Goal: Information Seeking & Learning: Learn about a topic

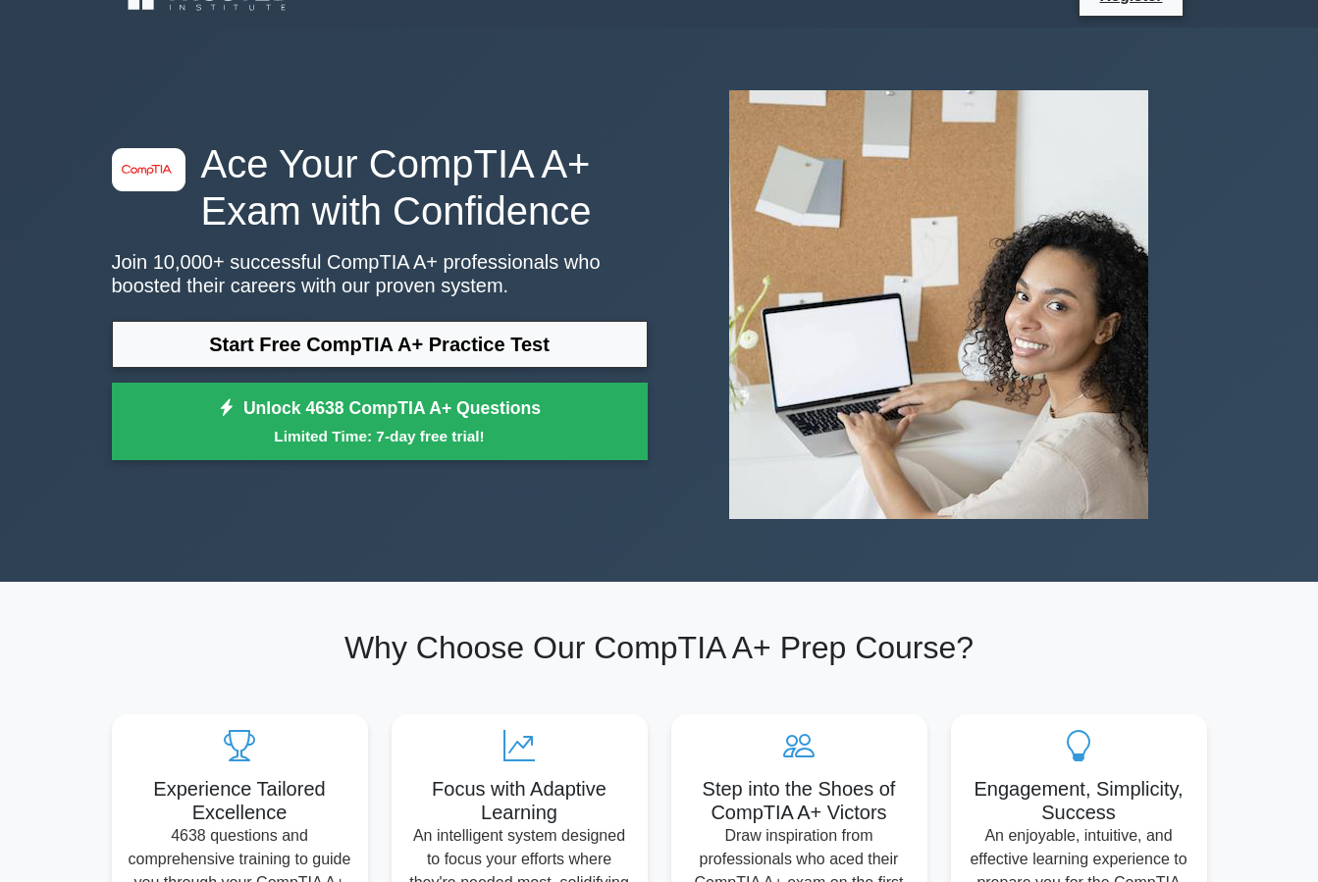
scroll to position [98, 0]
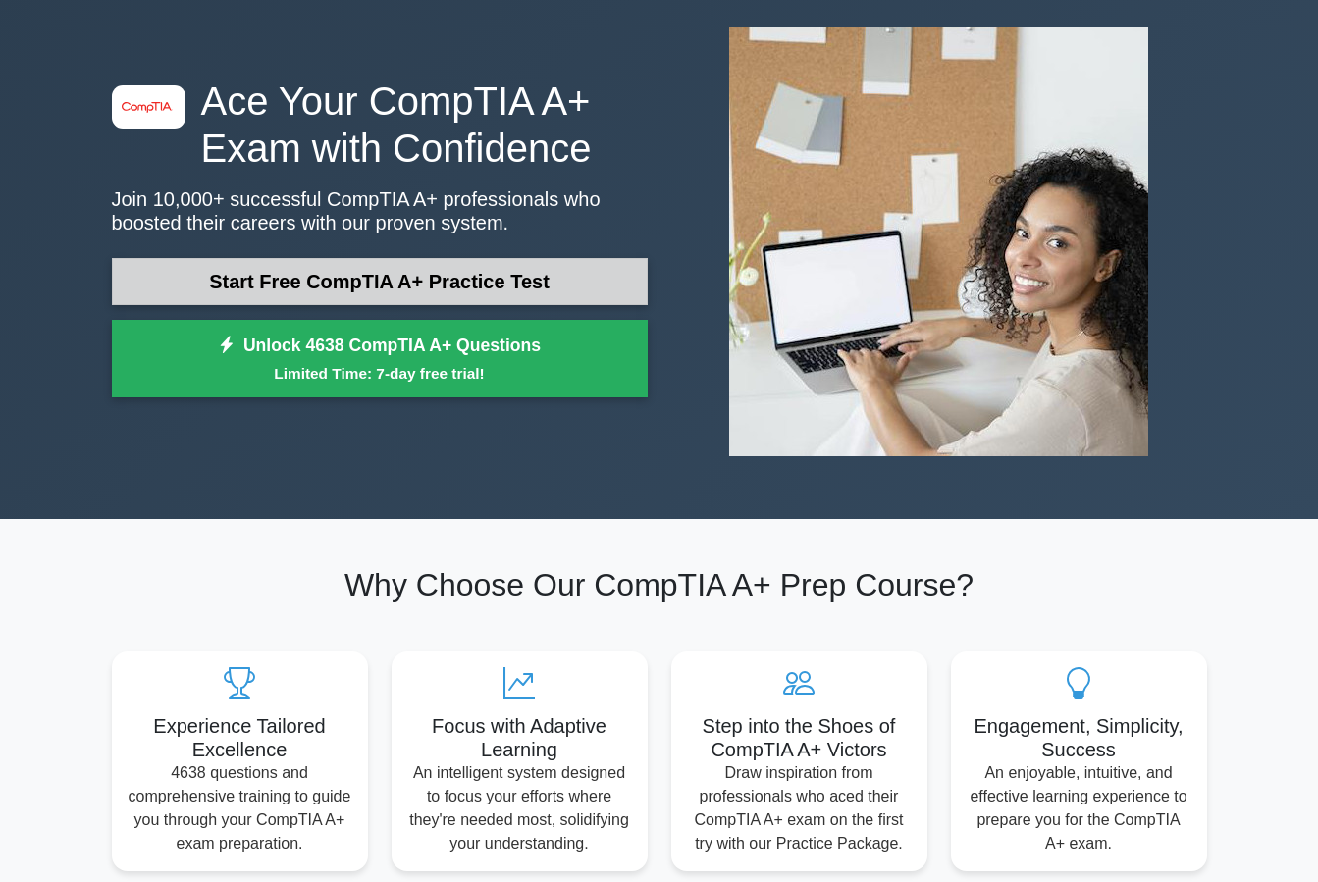
click at [480, 288] on link "Start Free CompTIA A+ Practice Test" at bounding box center [380, 281] width 536 height 47
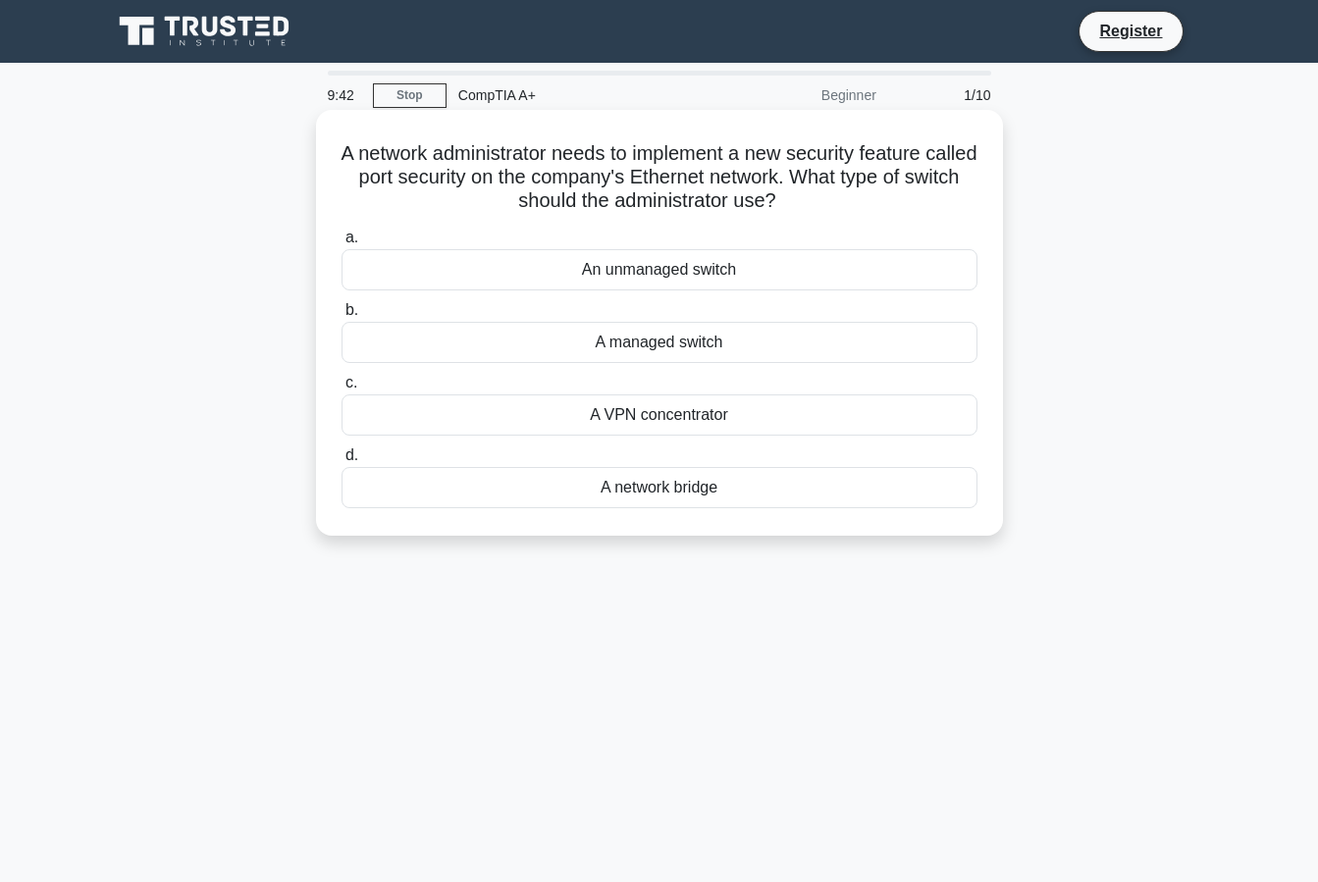
click at [586, 271] on div "An unmanaged switch" at bounding box center [659, 269] width 636 height 41
click at [341, 244] on input "a. An unmanaged switch" at bounding box center [341, 238] width 0 height 13
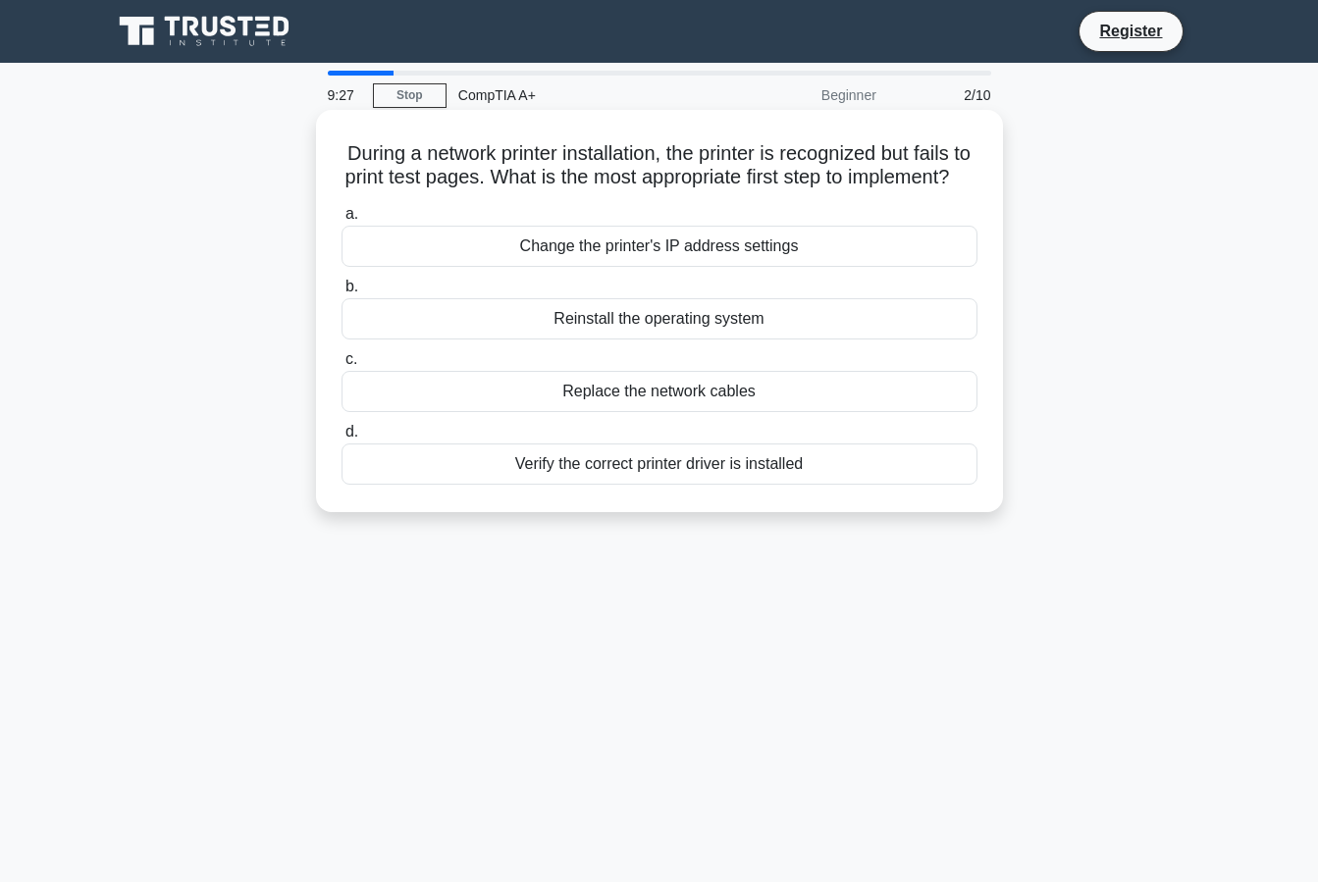
click at [615, 267] on div "Change the printer's IP address settings" at bounding box center [659, 246] width 636 height 41
click at [341, 221] on input "a. Change the printer's IP address settings" at bounding box center [341, 214] width 0 height 13
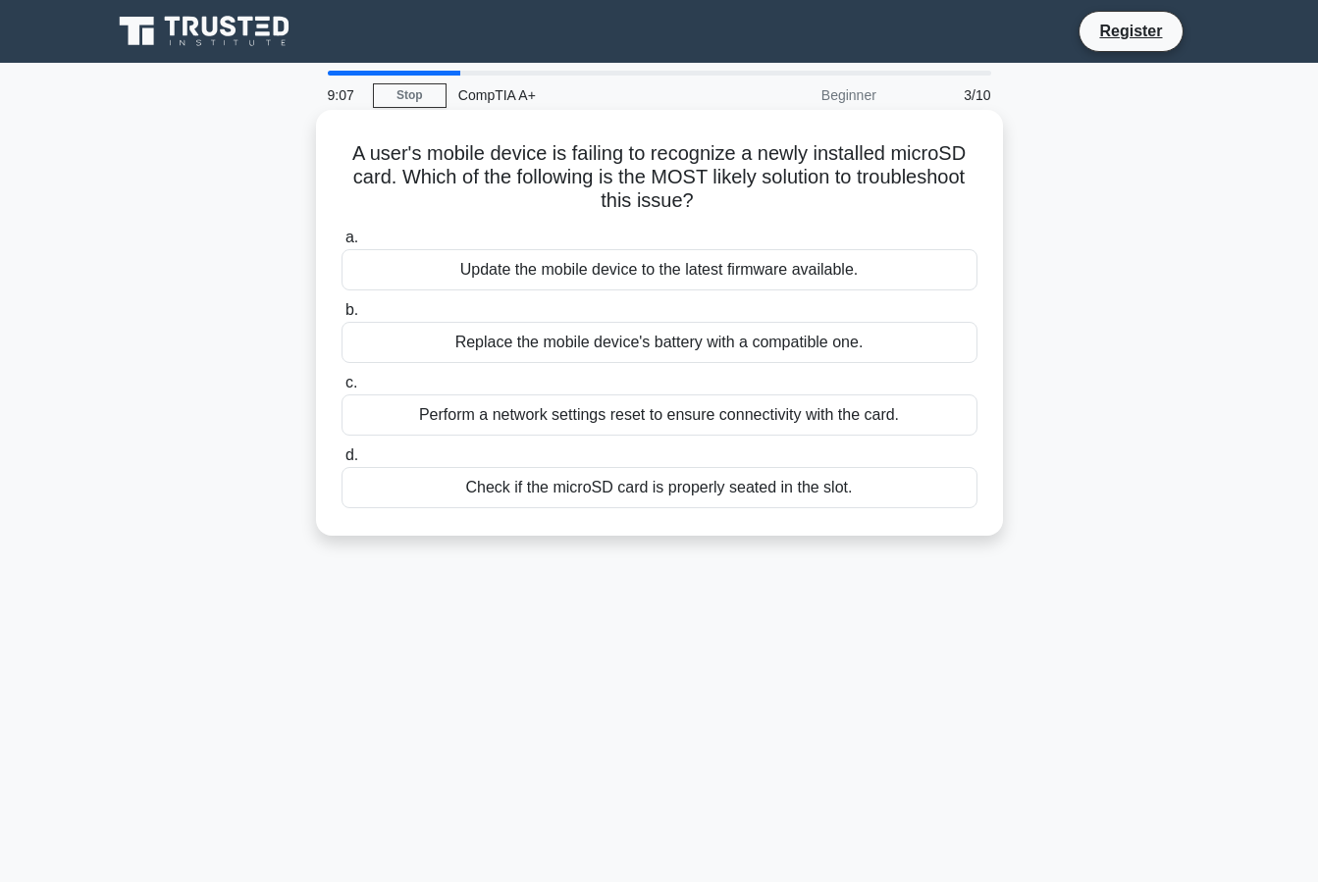
click at [621, 487] on div "Check if the microSD card is properly seated in the slot." at bounding box center [659, 487] width 636 height 41
click at [341, 462] on input "d. Check if the microSD card is properly seated in the slot." at bounding box center [341, 455] width 0 height 13
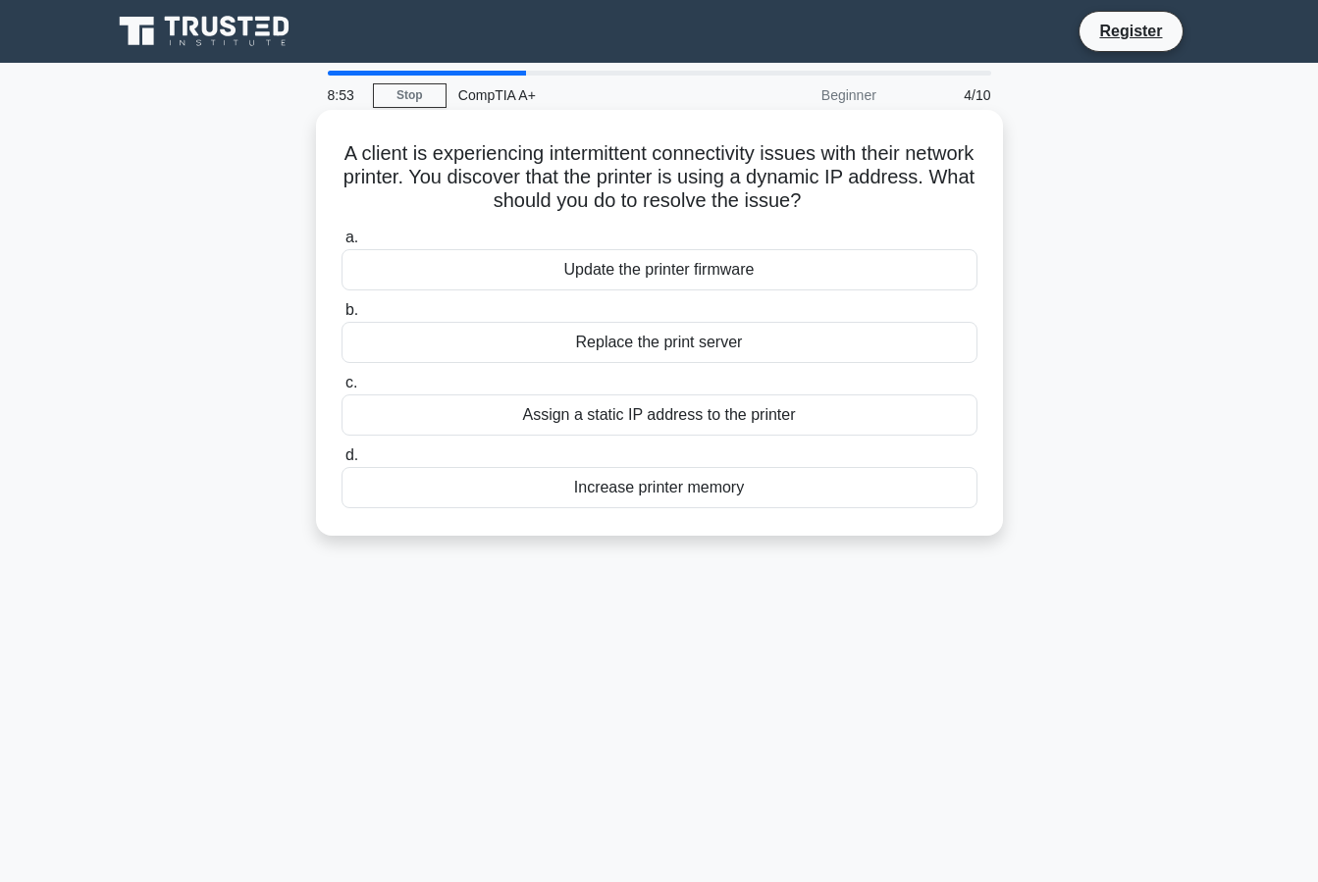
click at [578, 419] on div "Assign a static IP address to the printer" at bounding box center [659, 414] width 636 height 41
click at [341, 390] on input "c. Assign a static IP address to the printer" at bounding box center [341, 383] width 0 height 13
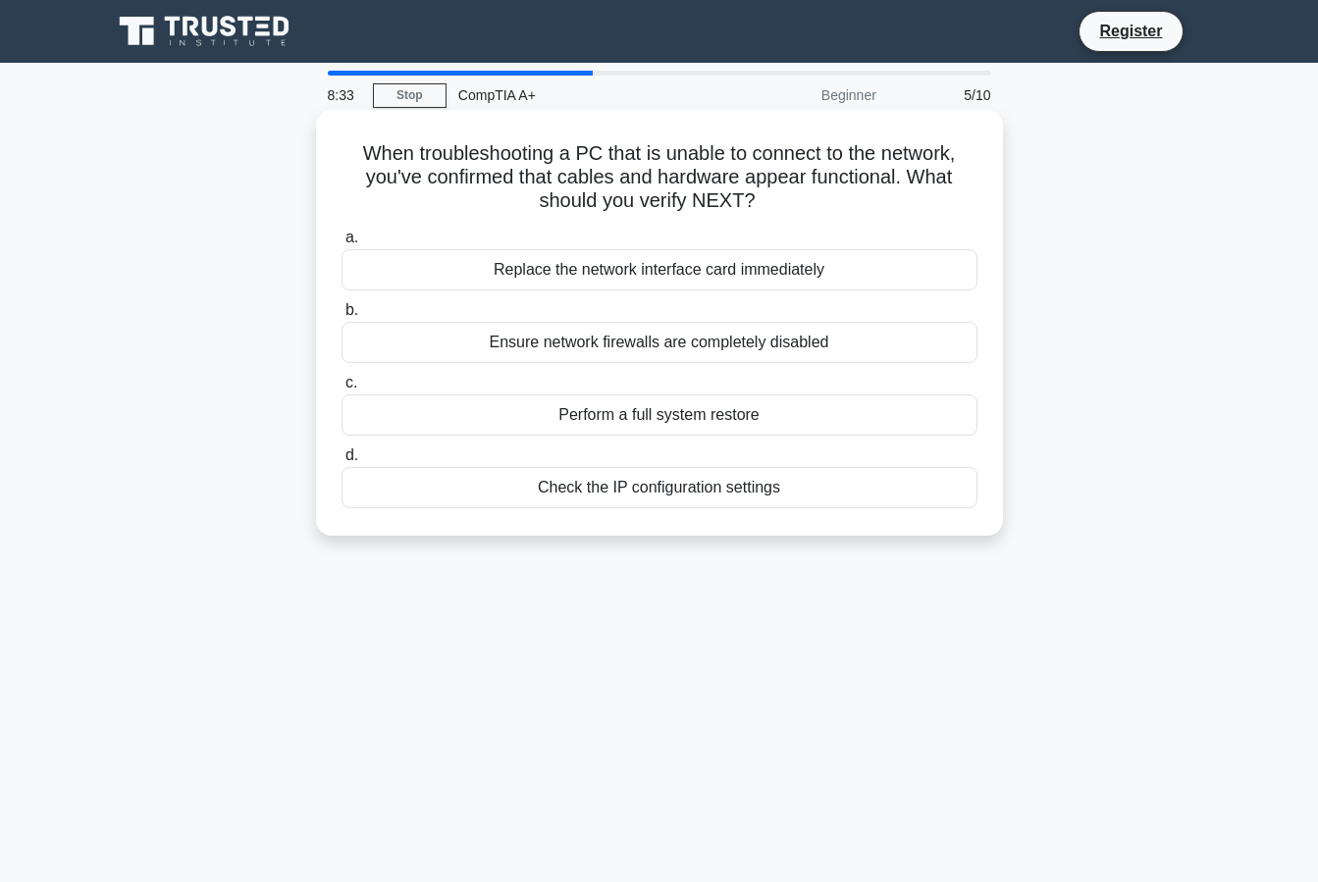
click at [599, 497] on div "Check the IP configuration settings" at bounding box center [659, 487] width 636 height 41
click at [341, 462] on input "d. Check the IP configuration settings" at bounding box center [341, 455] width 0 height 13
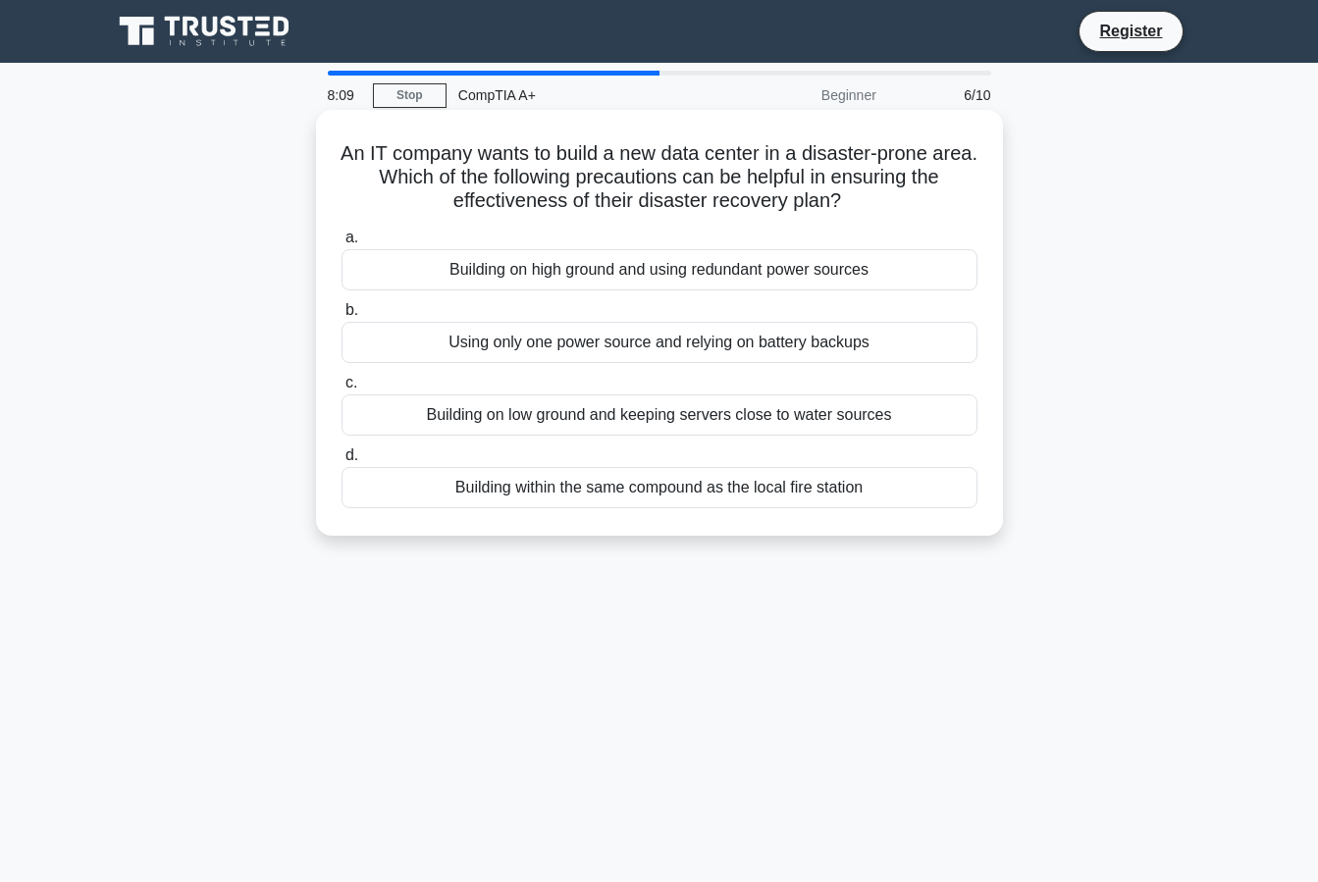
click at [501, 278] on div "Building on high ground and using redundant power sources" at bounding box center [659, 269] width 636 height 41
click at [341, 244] on input "a. Building on high ground and using redundant power sources" at bounding box center [341, 238] width 0 height 13
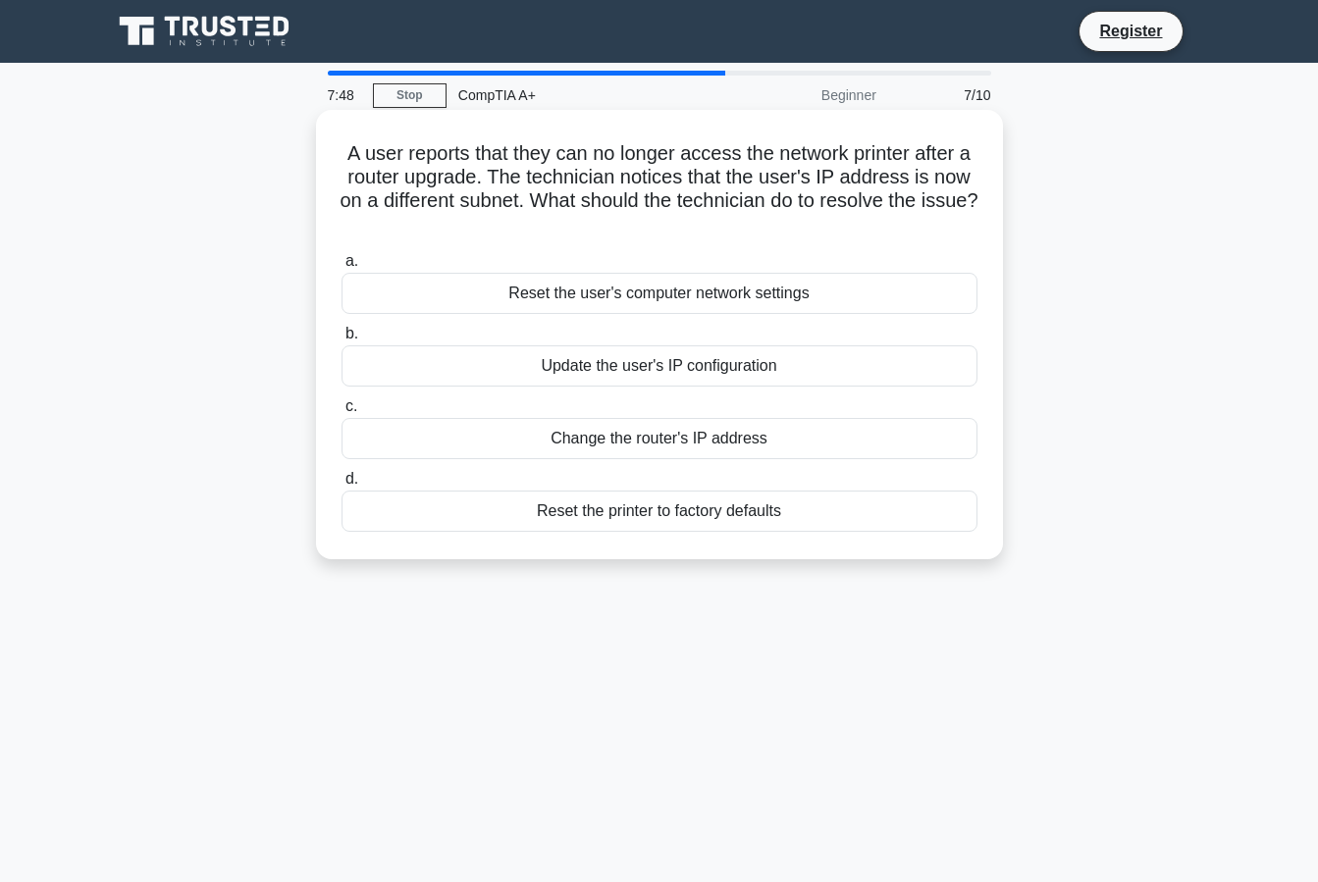
click at [620, 371] on div "Update the user's IP configuration" at bounding box center [659, 365] width 636 height 41
click at [341, 341] on input "b. Update the user's IP configuration" at bounding box center [341, 334] width 0 height 13
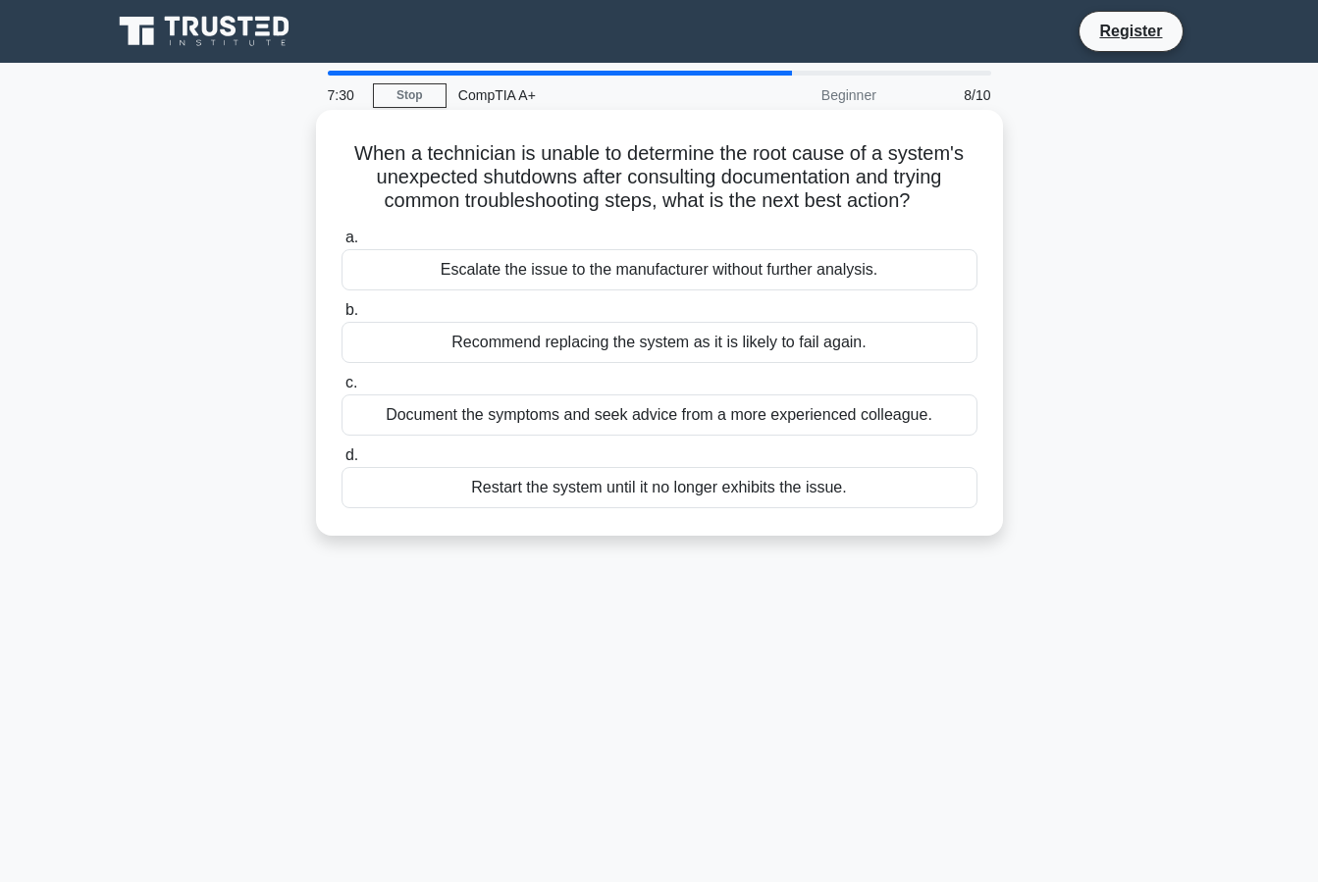
click at [446, 429] on div "Document the symptoms and seek advice from a more experienced colleague." at bounding box center [659, 414] width 636 height 41
click at [341, 390] on input "c. Document the symptoms and seek advice from a more experienced colleague." at bounding box center [341, 383] width 0 height 13
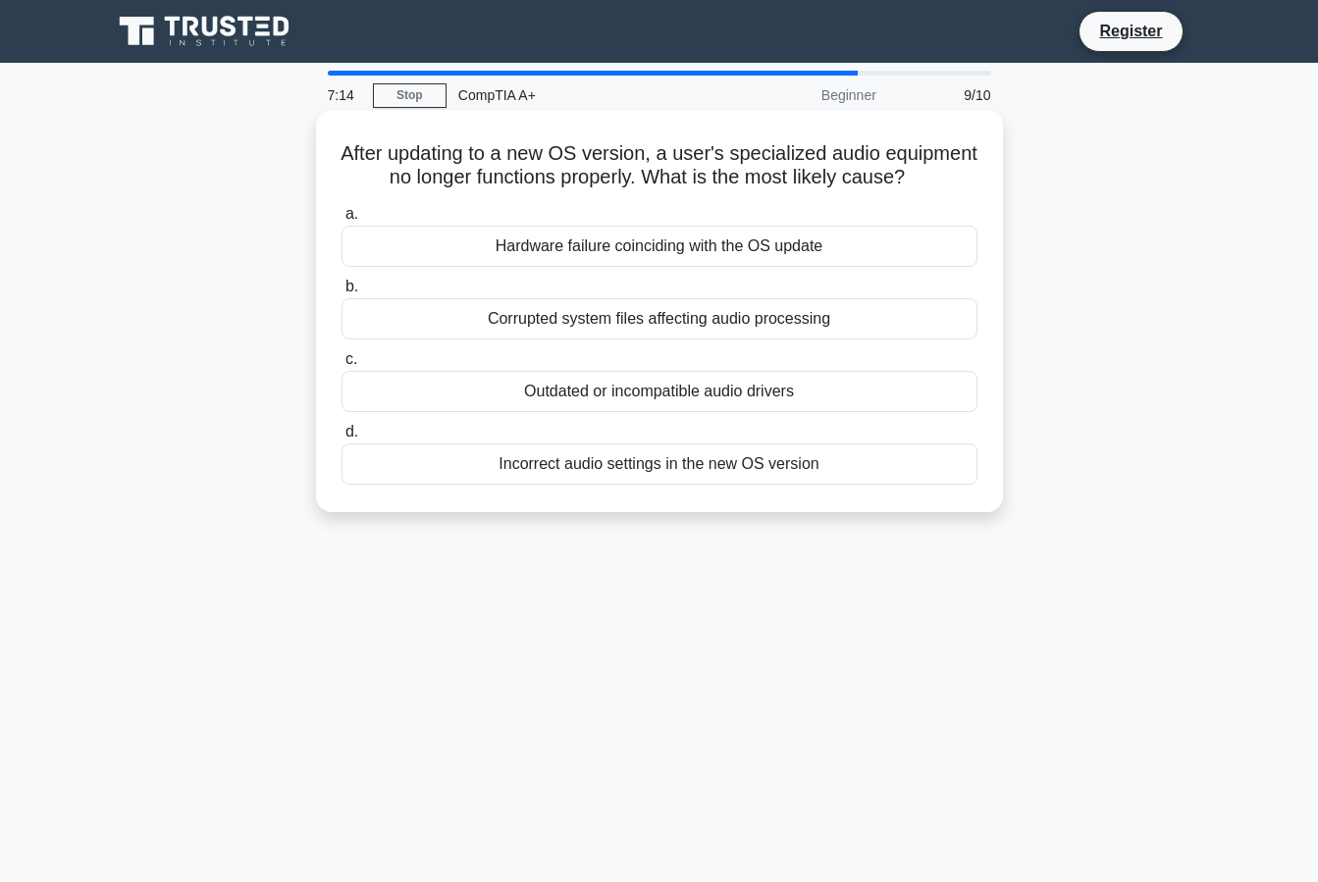
click at [556, 485] on div "Incorrect audio settings in the new OS version" at bounding box center [659, 464] width 636 height 41
click at [341, 439] on input "d. Incorrect audio settings in the new OS version" at bounding box center [341, 432] width 0 height 13
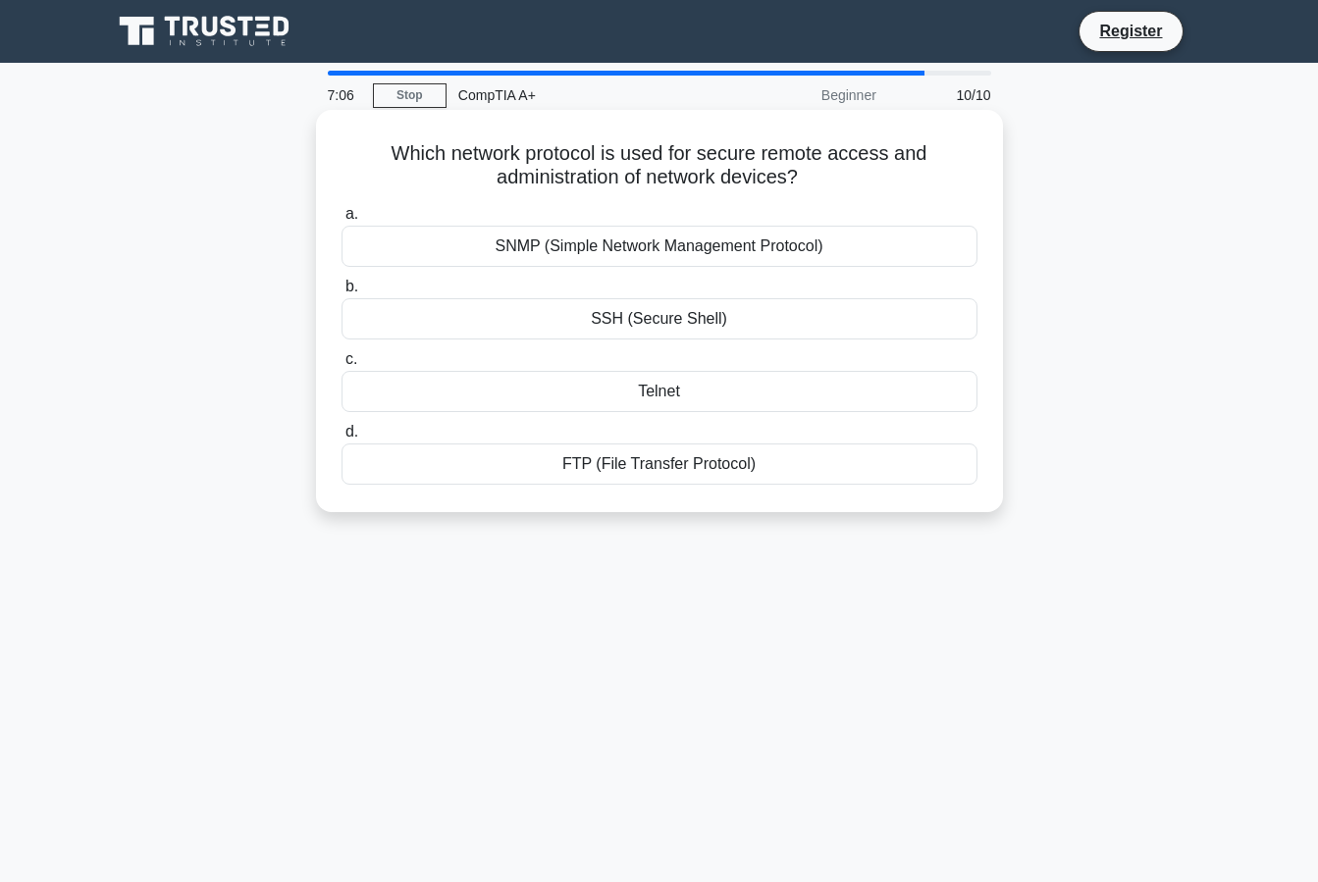
click at [625, 318] on div "SSH (Secure Shell)" at bounding box center [659, 318] width 636 height 41
click at [341, 293] on input "b. SSH (Secure Shell)" at bounding box center [341, 287] width 0 height 13
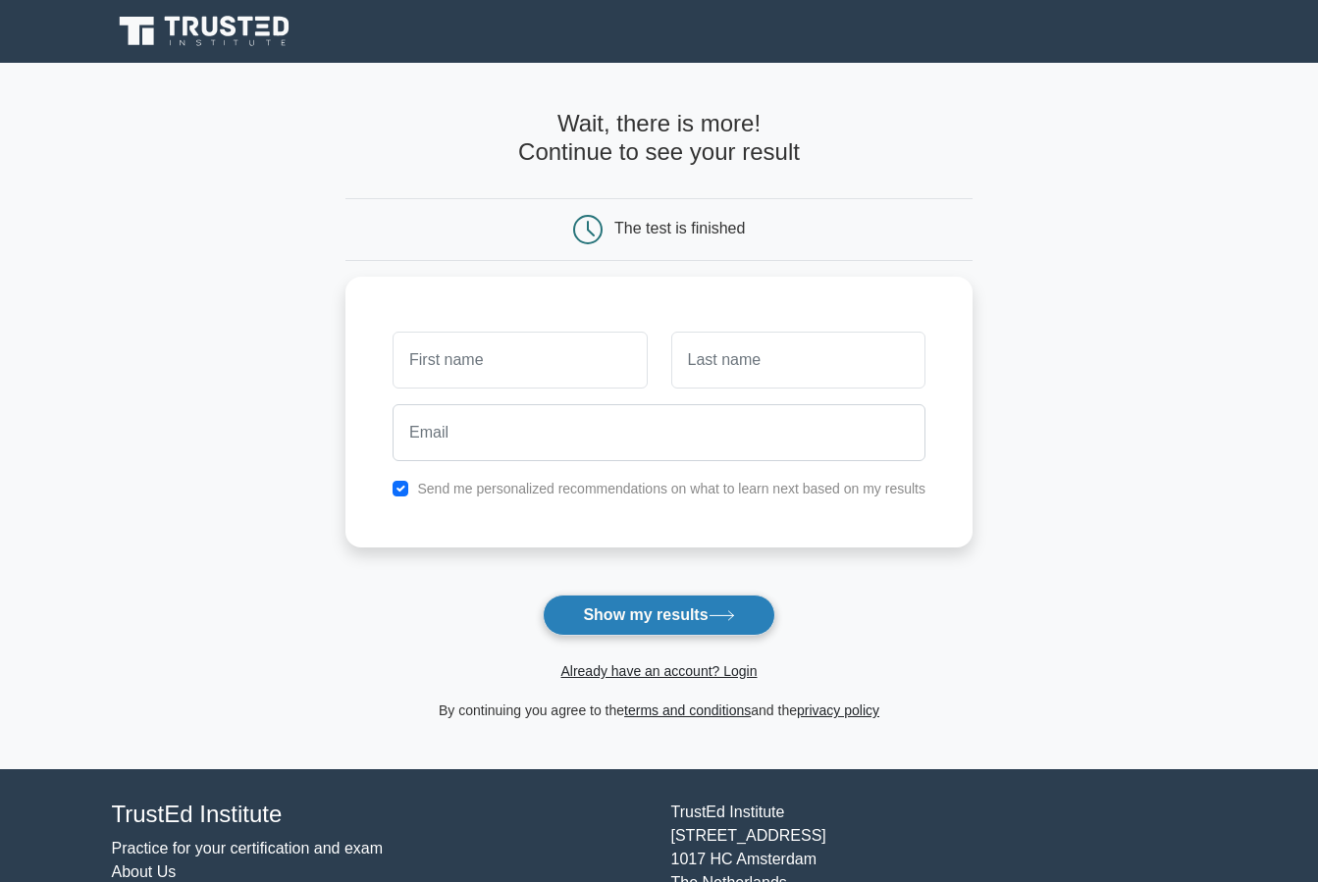
click at [715, 622] on button "Show my results" at bounding box center [659, 615] width 232 height 41
